Goal: Transaction & Acquisition: Book appointment/travel/reservation

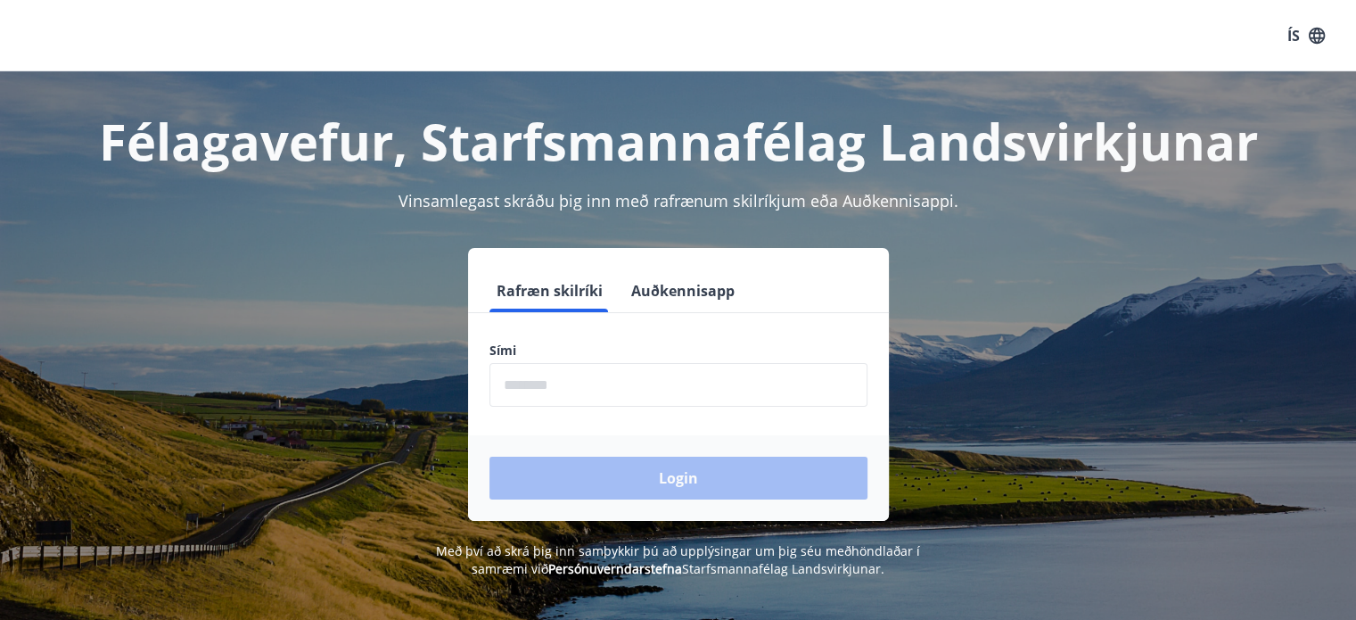
click at [675, 281] on button "Auðkennisapp" at bounding box center [683, 290] width 118 height 43
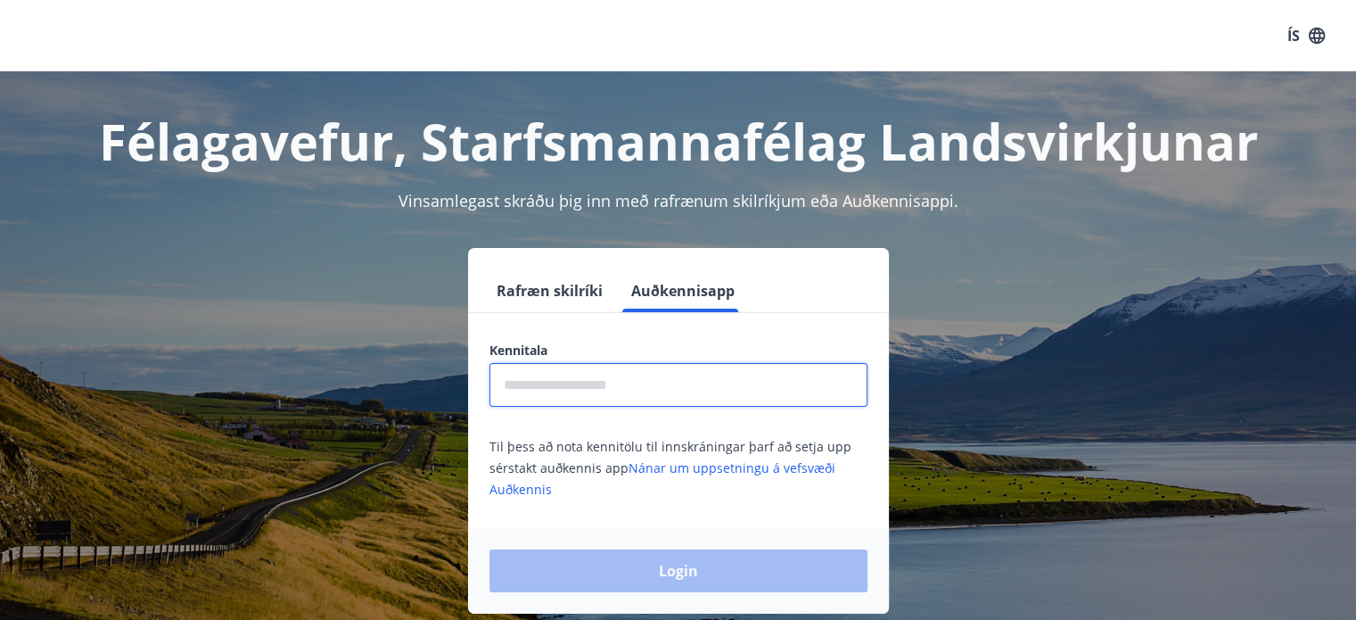
click at [560, 384] on input "text" at bounding box center [678, 385] width 378 height 44
type input "**********"
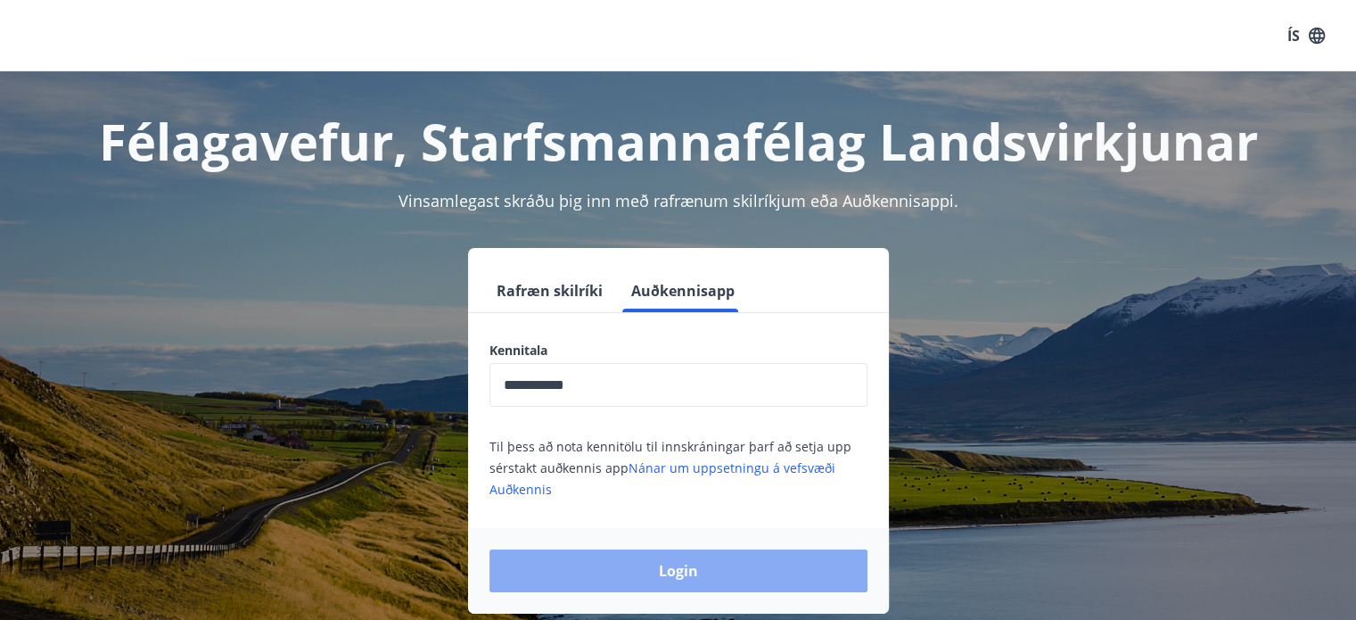
click at [624, 560] on button "Login" at bounding box center [678, 570] width 378 height 43
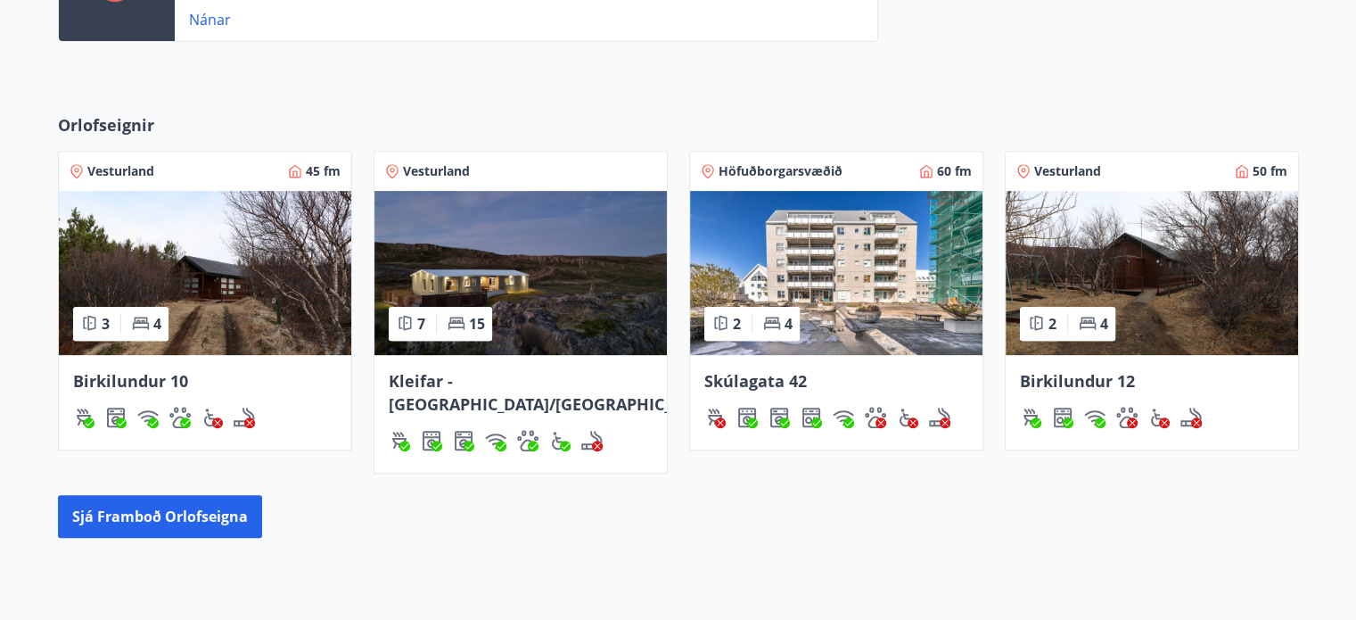
scroll to position [708, 0]
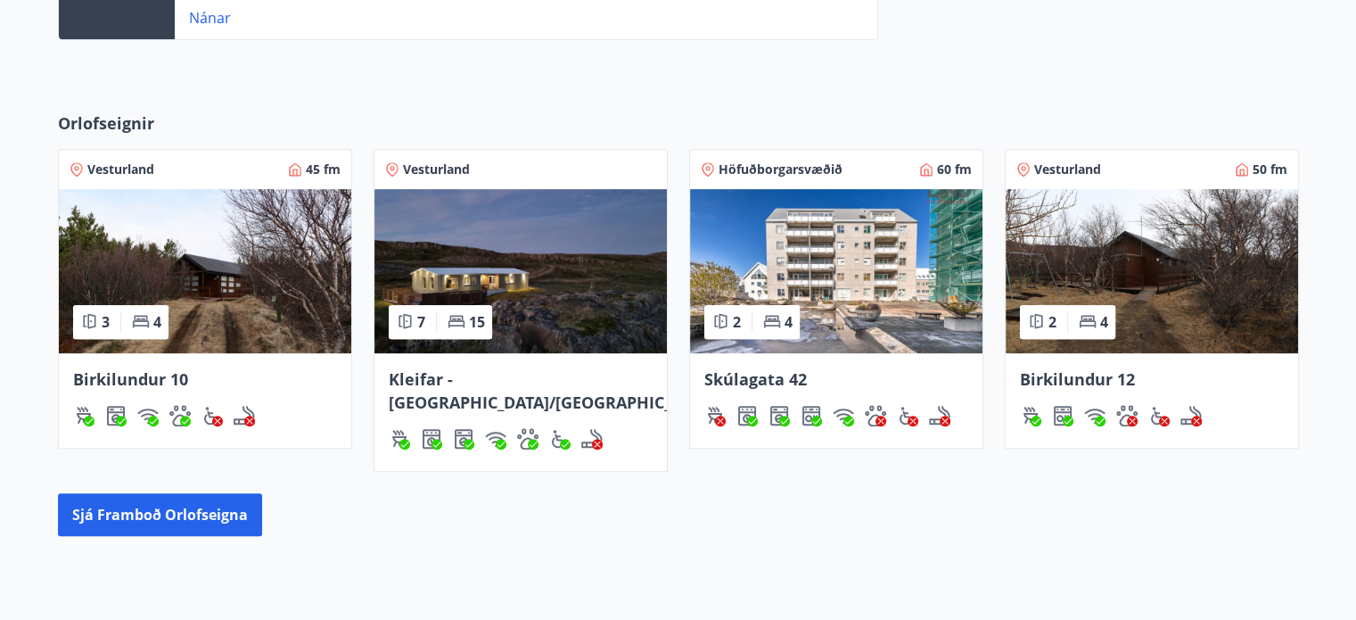
click at [857, 256] on img at bounding box center [836, 271] width 292 height 164
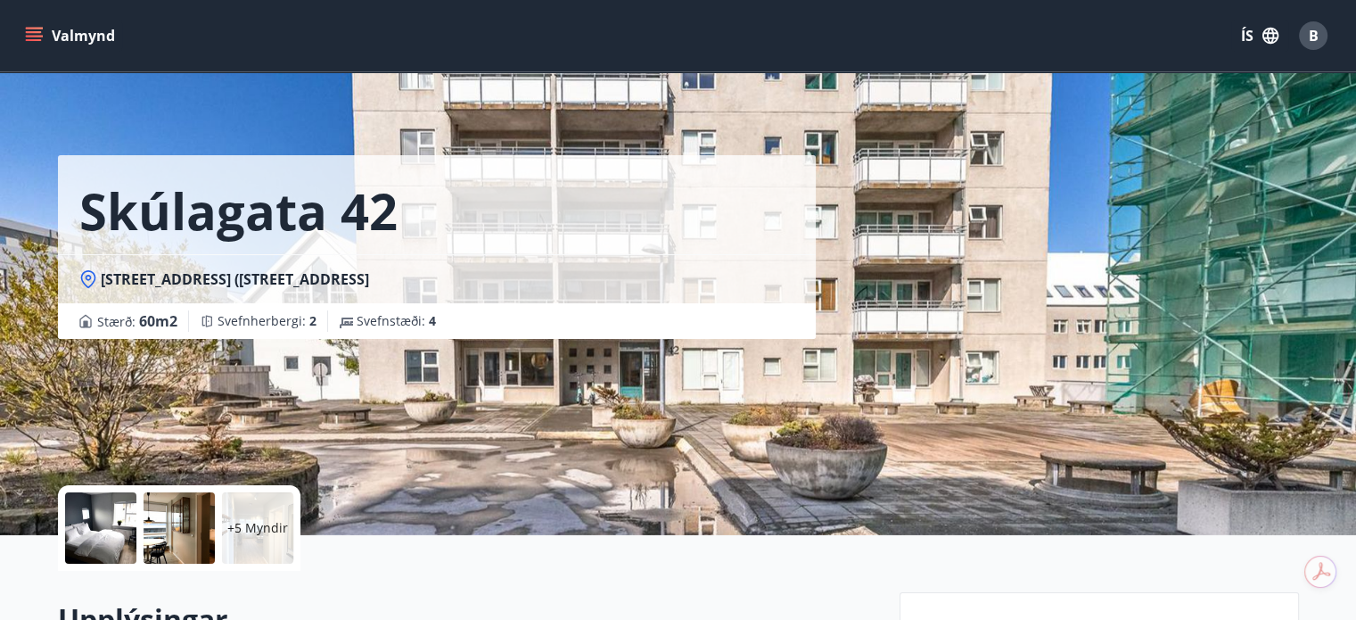
click at [43, 33] on button "Valmynd" at bounding box center [71, 36] width 101 height 32
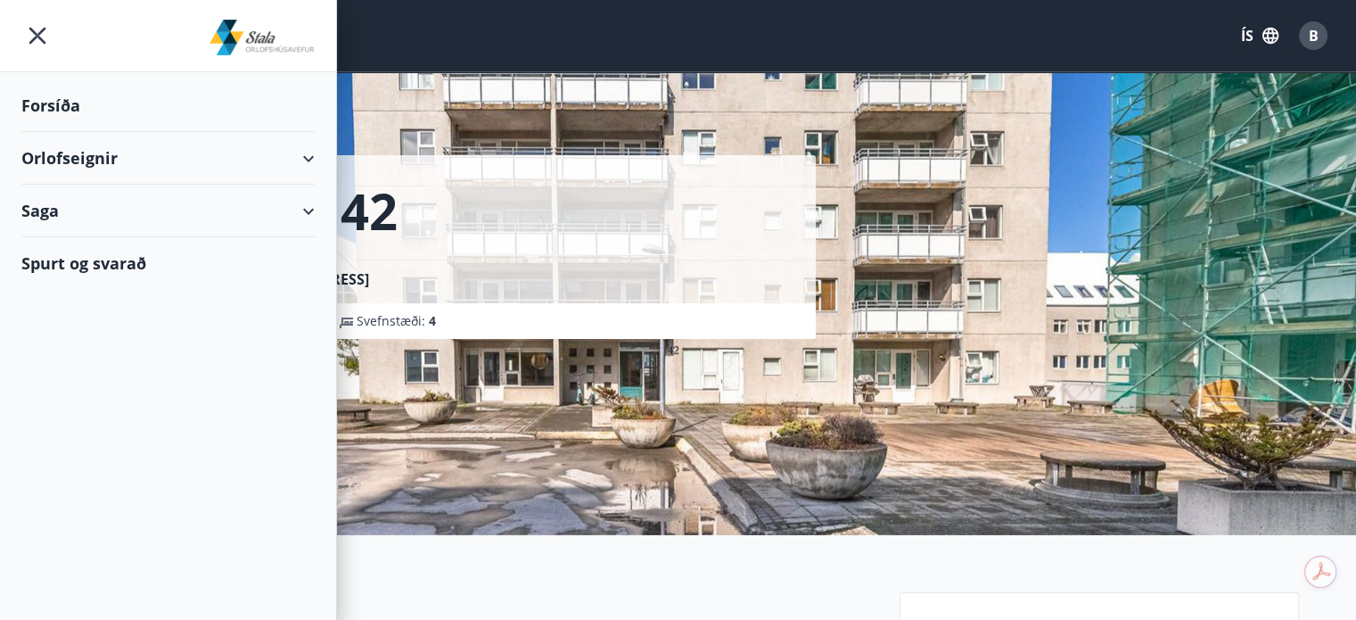
click at [305, 158] on div "Orlofseignir" at bounding box center [167, 158] width 293 height 53
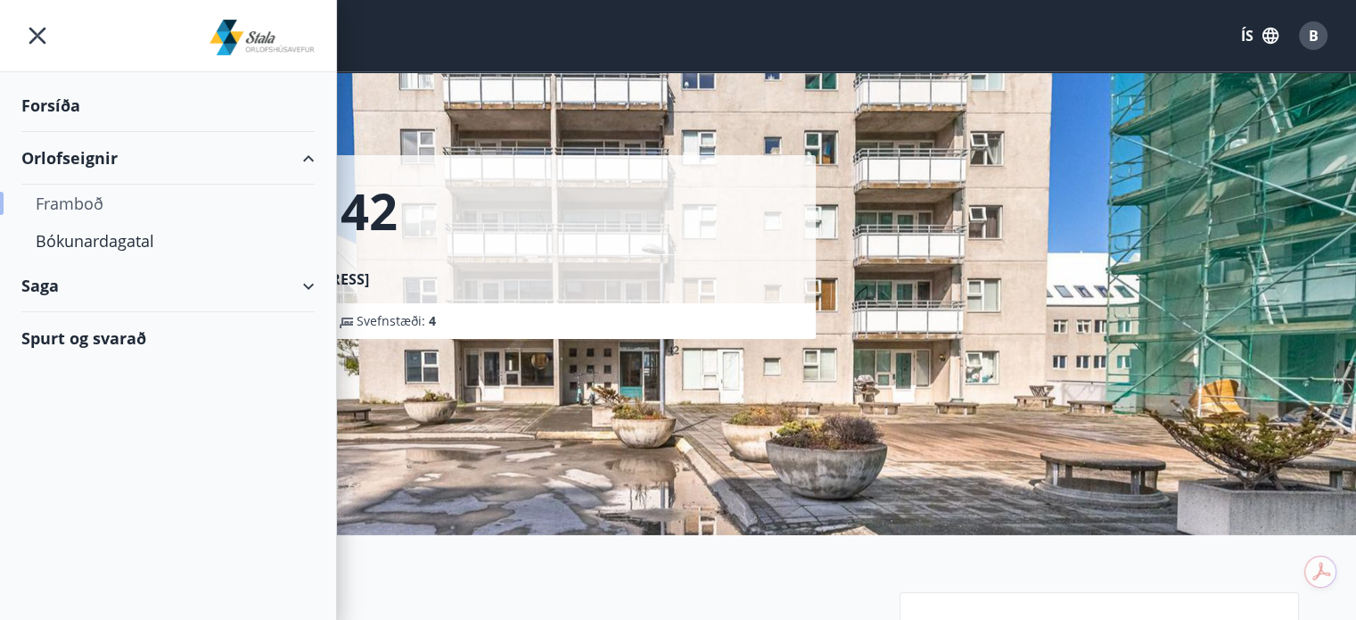
click at [122, 204] on div "Framboð" at bounding box center [168, 203] width 265 height 37
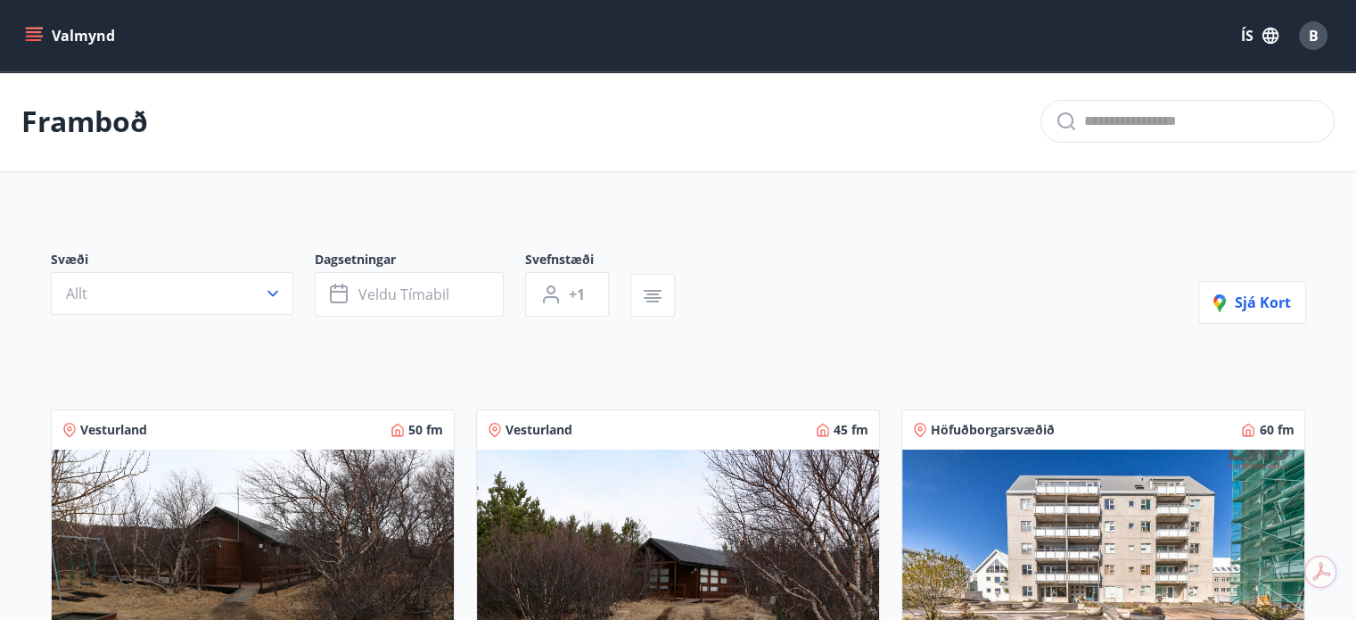
click at [67, 37] on button "Valmynd" at bounding box center [71, 36] width 101 height 32
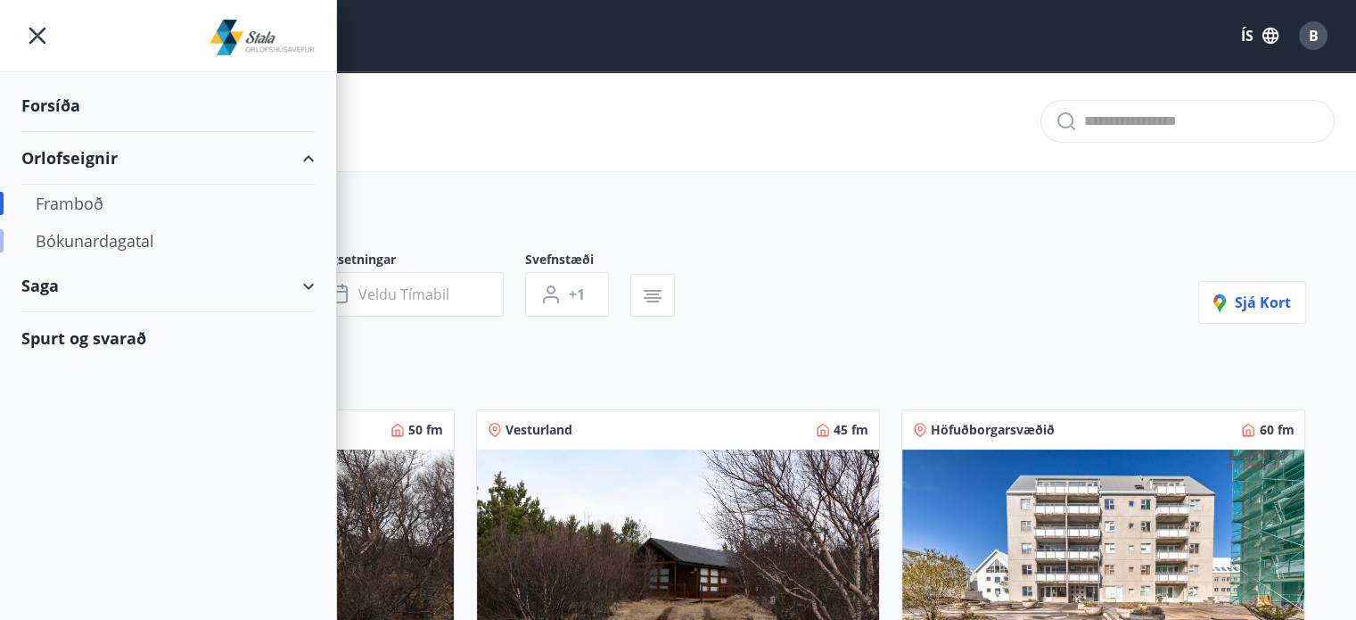
click at [140, 238] on div "Bókunardagatal" at bounding box center [168, 240] width 265 height 37
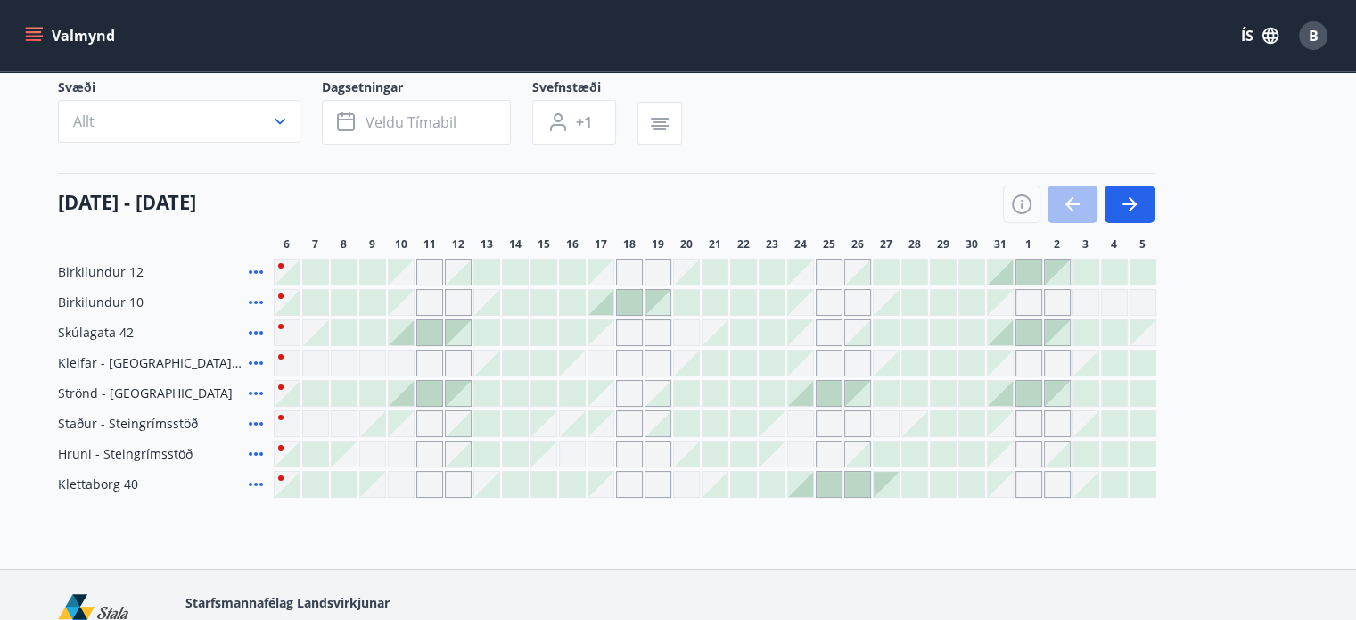
scroll to position [126, 0]
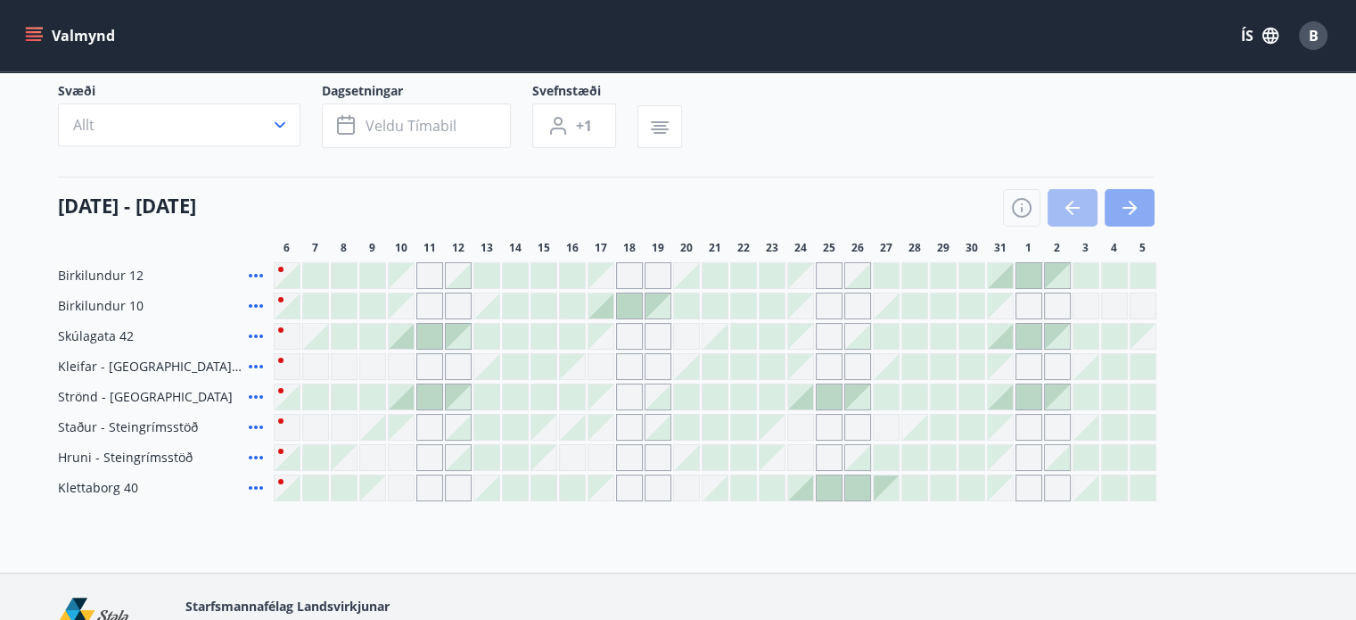
click at [1122, 204] on icon "button" at bounding box center [1129, 207] width 21 height 21
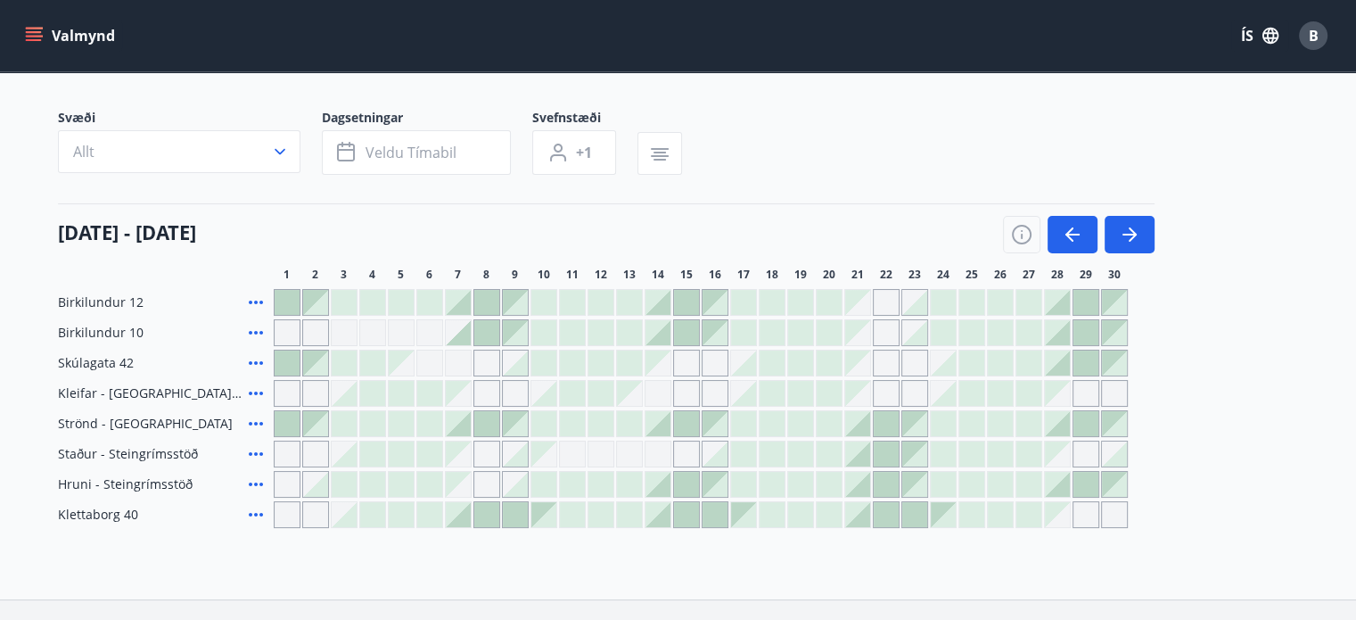
scroll to position [98, 0]
click at [456, 366] on div "Gráir dagar eru ekki bókanlegir" at bounding box center [458, 363] width 27 height 27
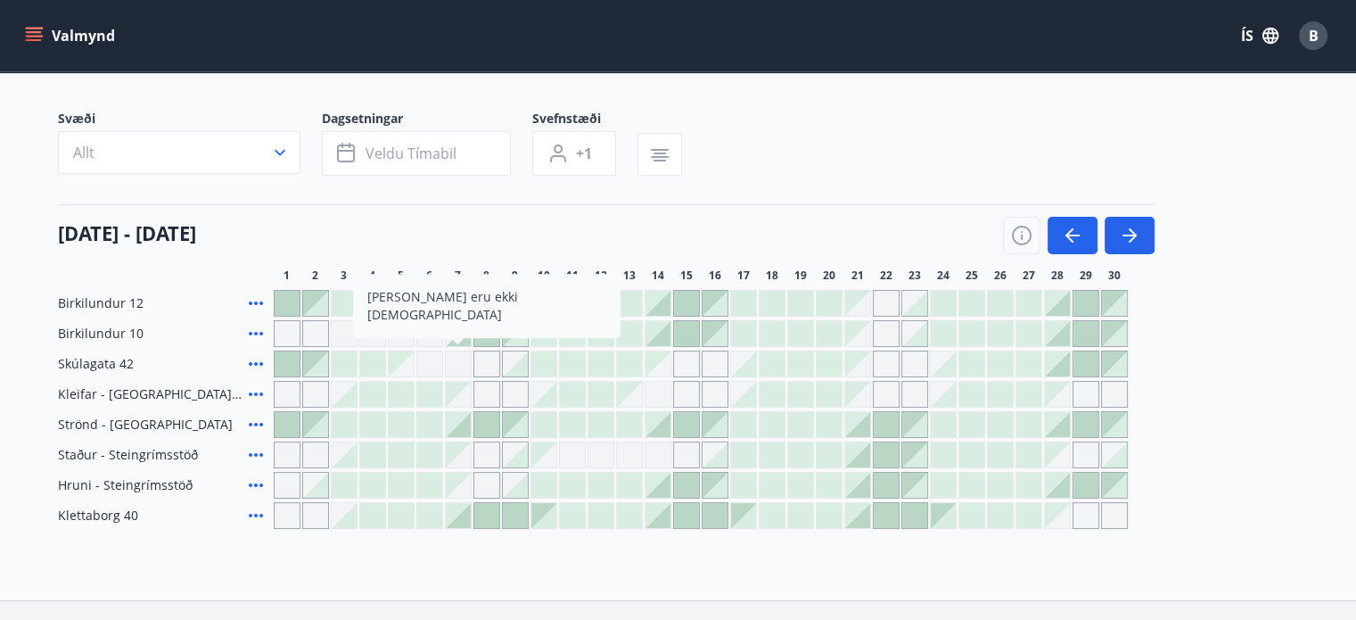
click at [456, 366] on div "Gráir dagar eru ekki bókanlegir" at bounding box center [458, 363] width 27 height 27
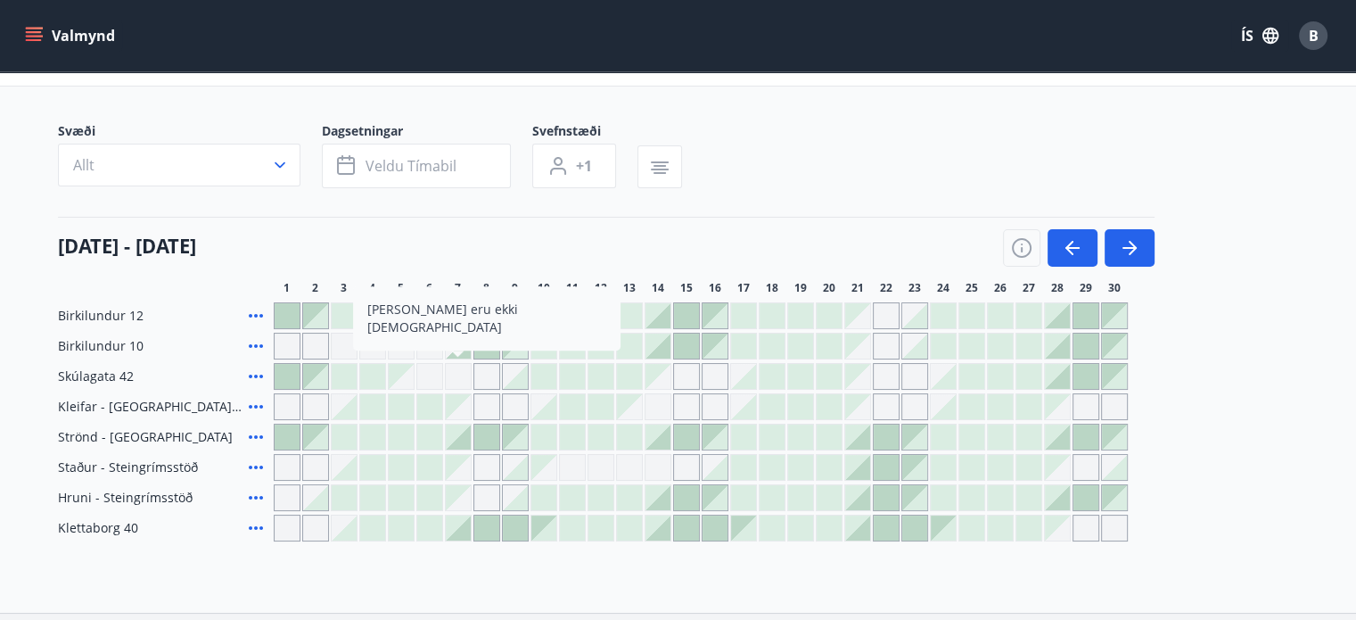
scroll to position [88, 0]
